Goal: Navigation & Orientation: Find specific page/section

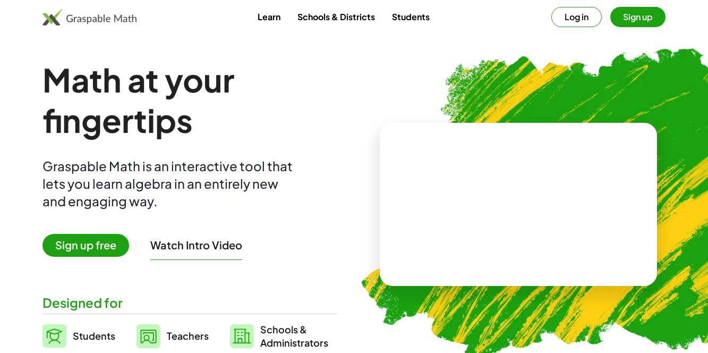
click at [586, 8] on button "Log in" at bounding box center [576, 17] width 50 height 20
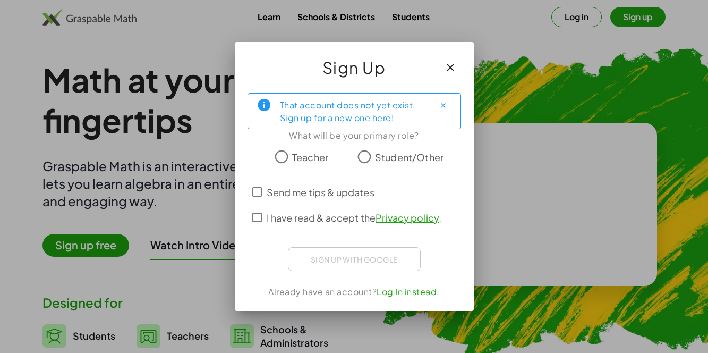
click at [385, 152] on span "Student/Other" at bounding box center [409, 157] width 69 height 14
click at [320, 198] on span "Send me tips & updates" at bounding box center [321, 192] width 108 height 14
click at [332, 213] on span "I have read & accept the Privacy policy ." at bounding box center [354, 217] width 175 height 14
click at [323, 191] on span "Send me tips & updates" at bounding box center [321, 192] width 108 height 14
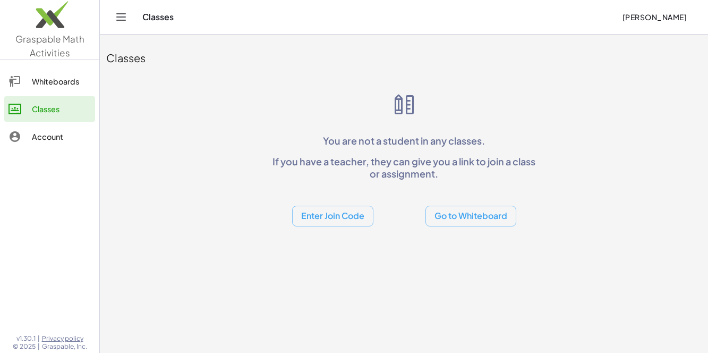
click at [469, 140] on p "You are not a student in any classes." at bounding box center [404, 140] width 272 height 12
click at [439, 211] on button "Go to Whiteboard" at bounding box center [470, 216] width 91 height 21
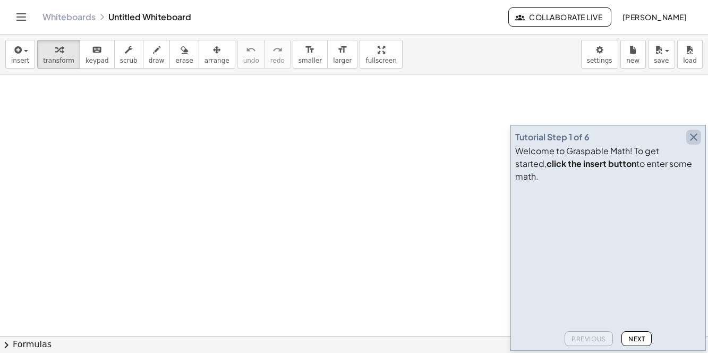
click at [698, 143] on icon "button" at bounding box center [693, 137] width 13 height 13
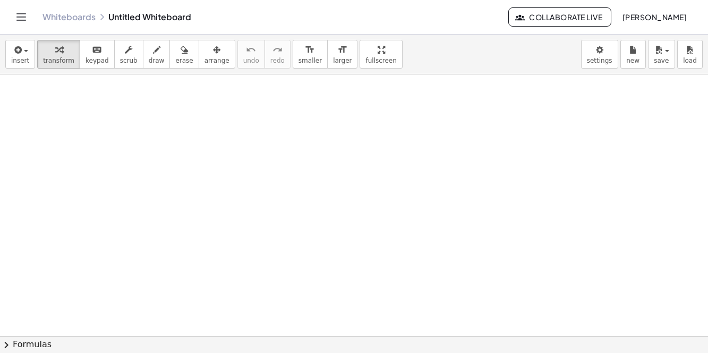
click at [27, 17] on icon "Toggle navigation" at bounding box center [21, 17] width 13 height 13
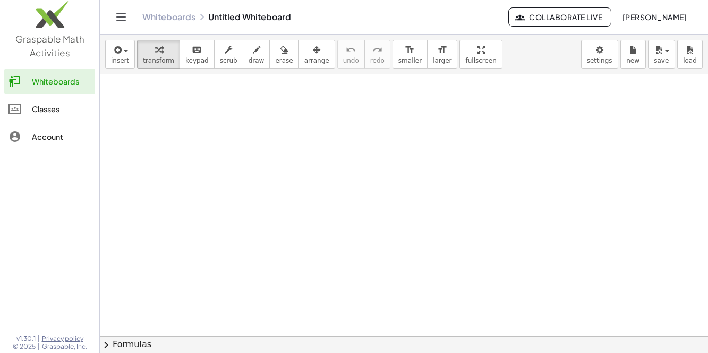
click at [54, 105] on div "Classes" at bounding box center [61, 109] width 59 height 13
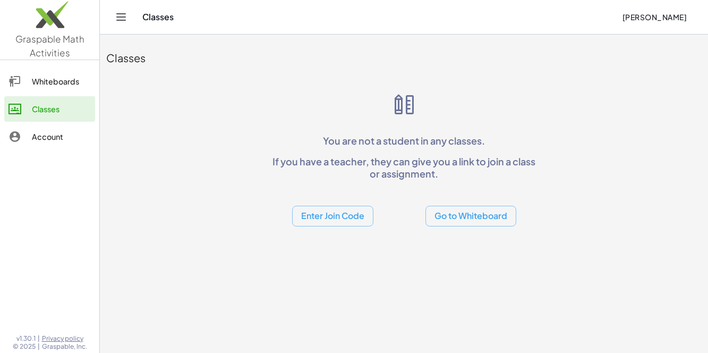
click at [320, 65] on div "Classes" at bounding box center [403, 57] width 595 height 15
